Goal: Task Accomplishment & Management: Complete application form

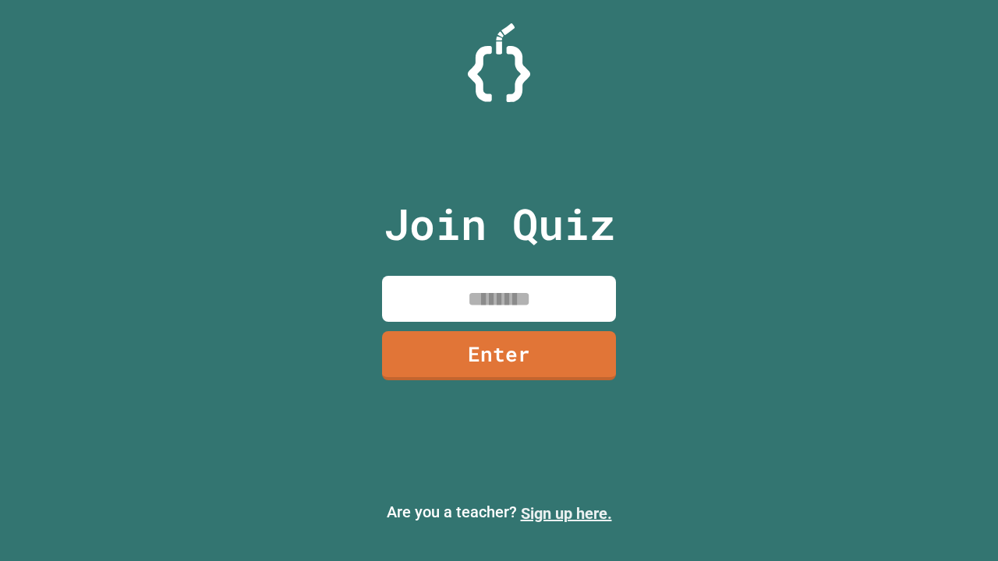
click at [566, 514] on link "Sign up here." at bounding box center [566, 514] width 91 height 19
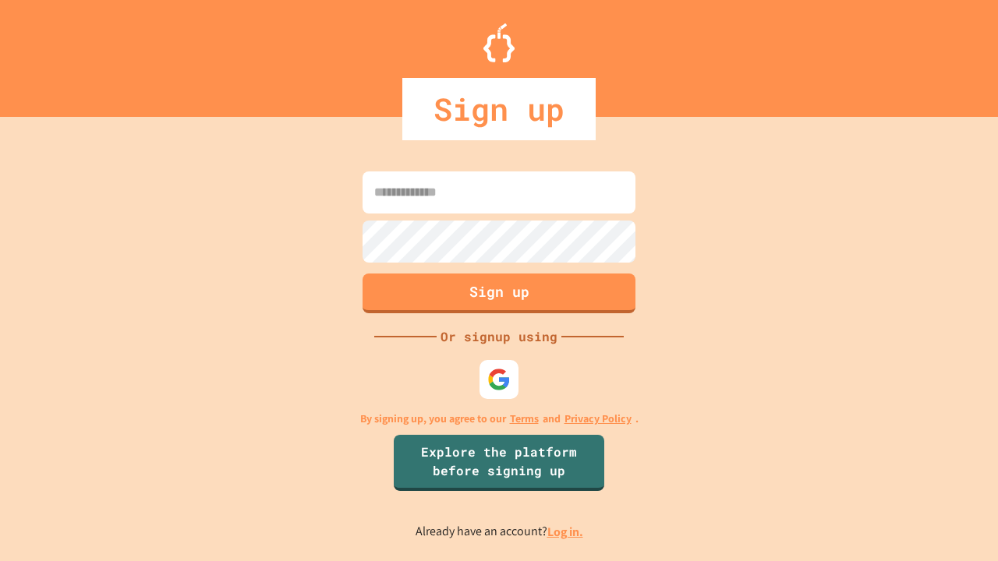
click at [566, 532] on link "Log in." at bounding box center [565, 532] width 36 height 16
